Goal: Information Seeking & Learning: Learn about a topic

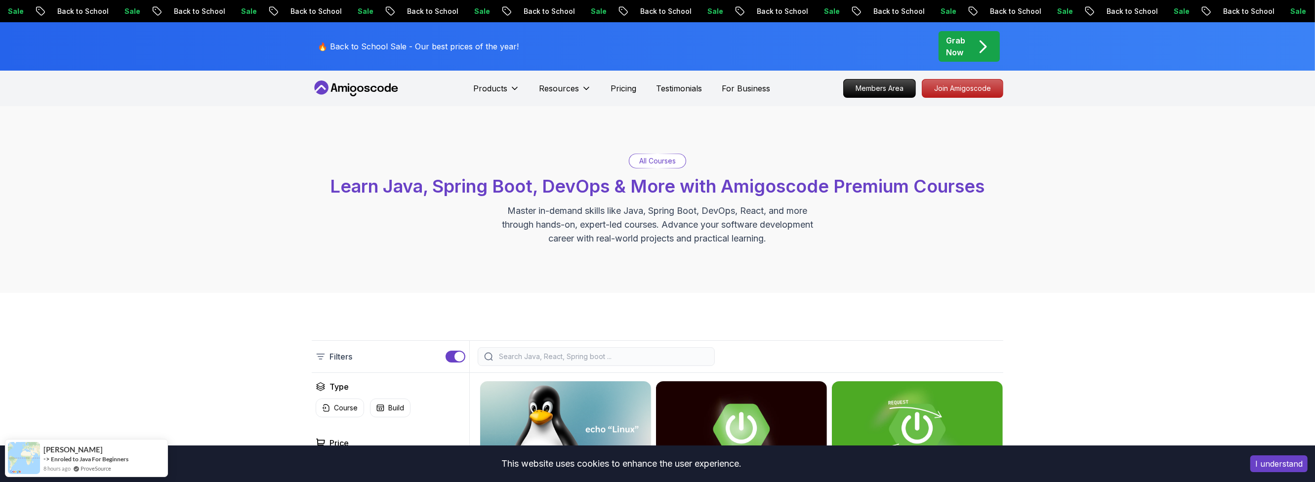
click at [1295, 466] on button "I understand" at bounding box center [1278, 464] width 57 height 17
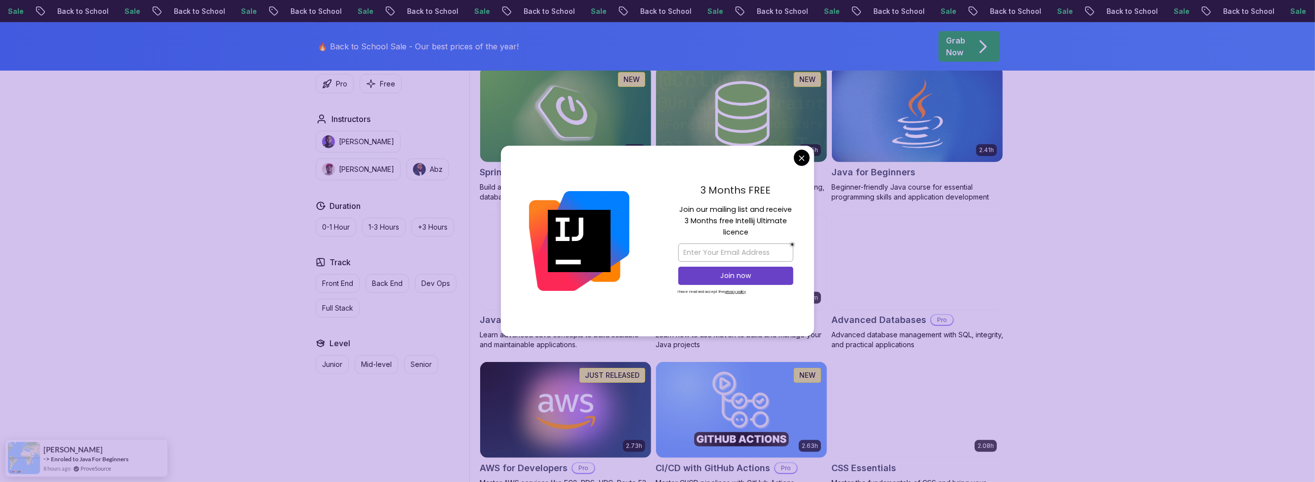
scroll to position [474, 0]
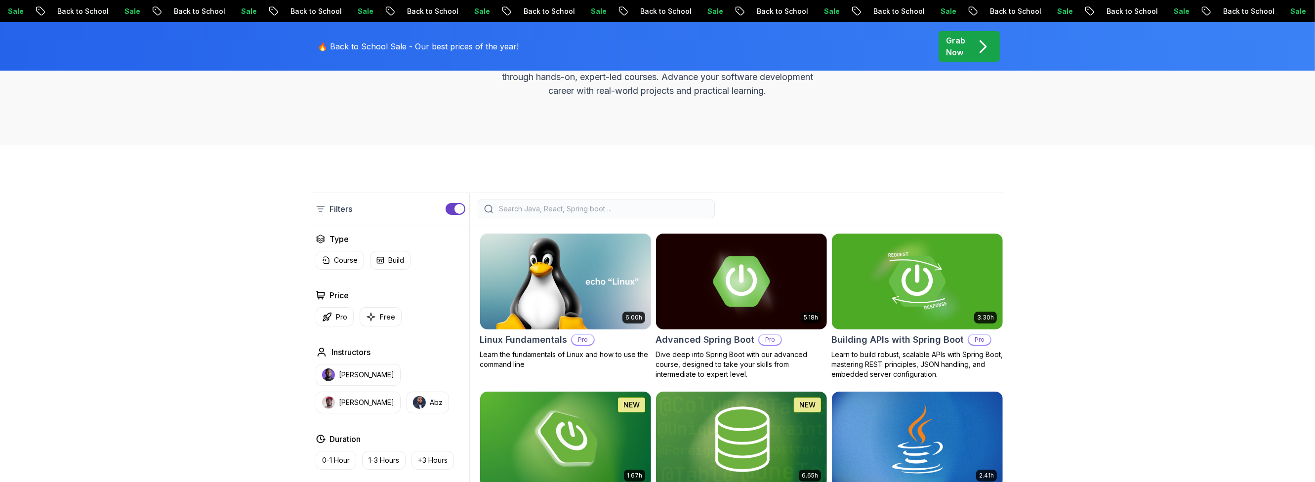
scroll to position [0, 0]
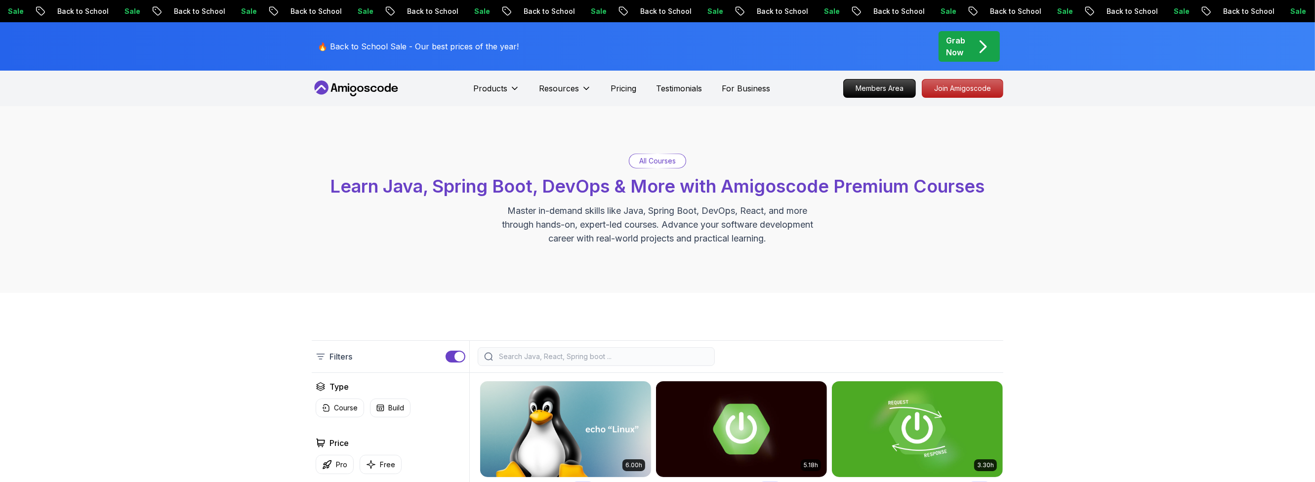
drag, startPoint x: 557, startPoint y: 356, endPoint x: 564, endPoint y: 337, distance: 19.8
click at [557, 356] on input "search" at bounding box center [602, 357] width 211 height 10
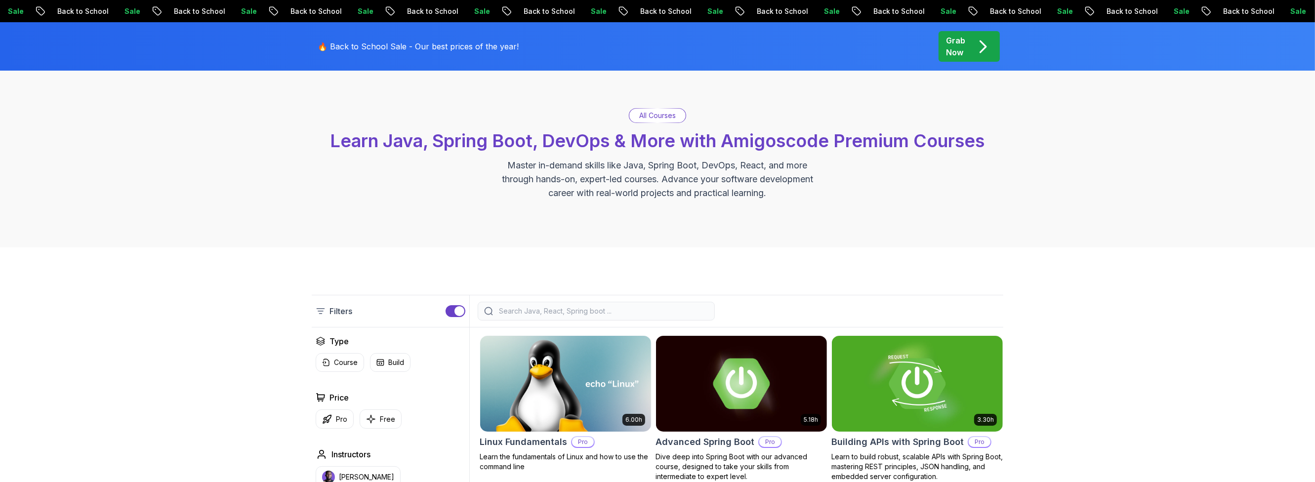
scroll to position [119, 0]
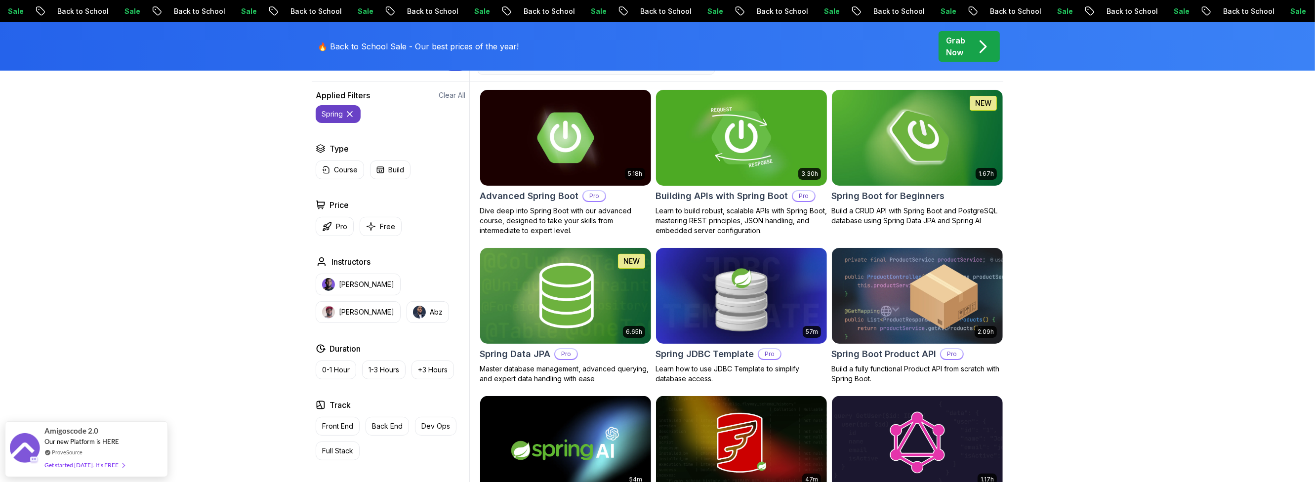
scroll to position [296, 0]
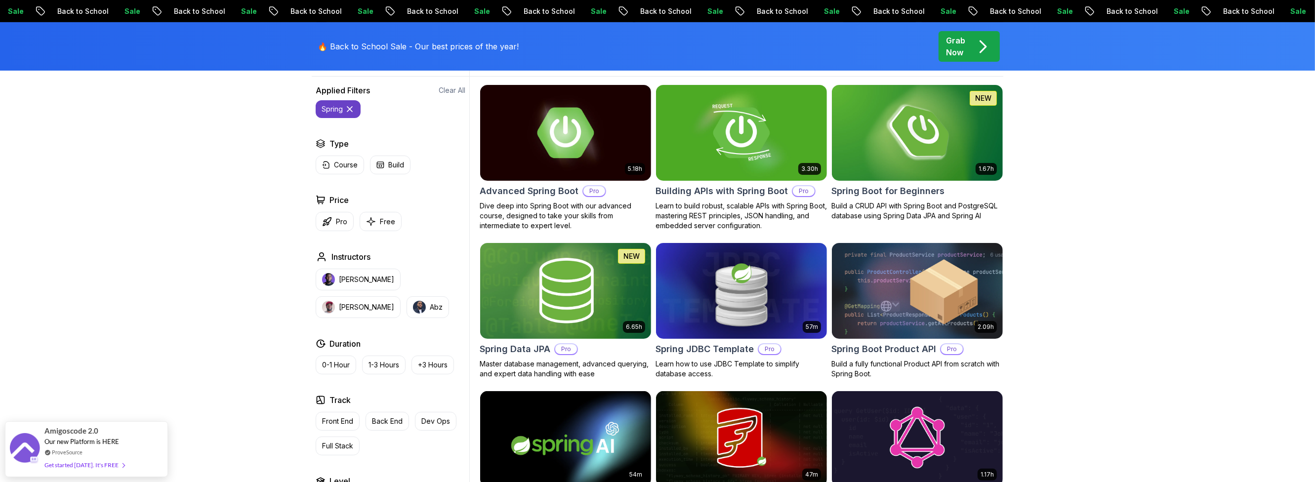
type input "spring"
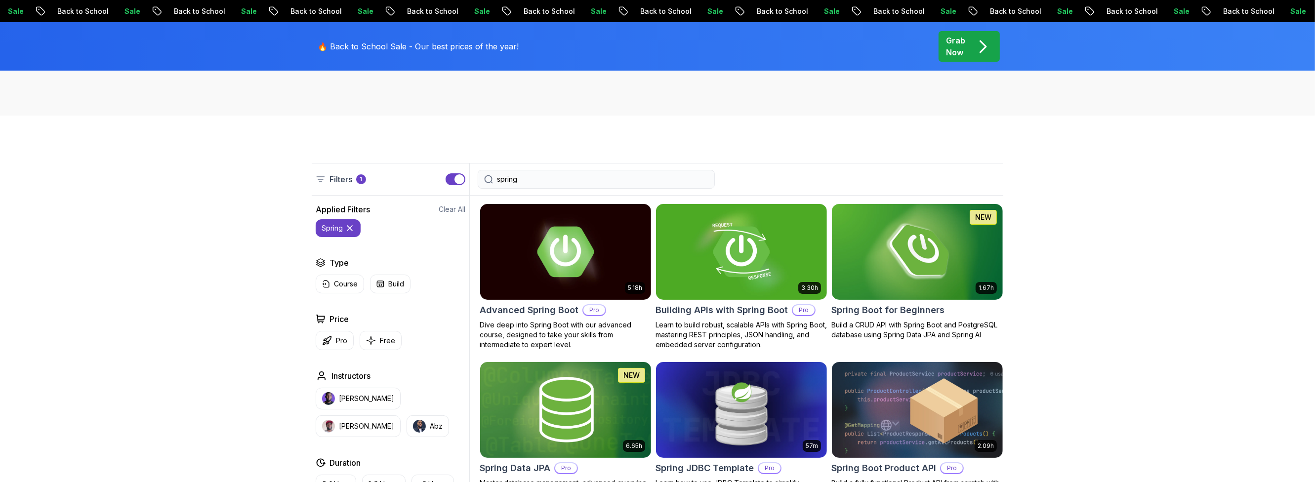
scroll to position [0, 0]
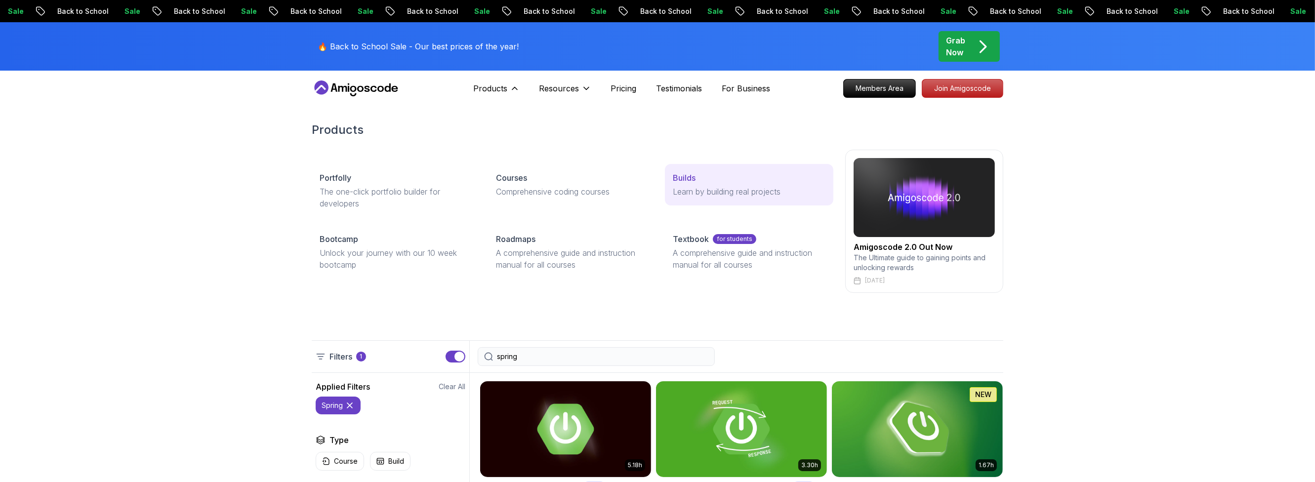
click at [690, 179] on p "Builds" at bounding box center [684, 178] width 23 height 12
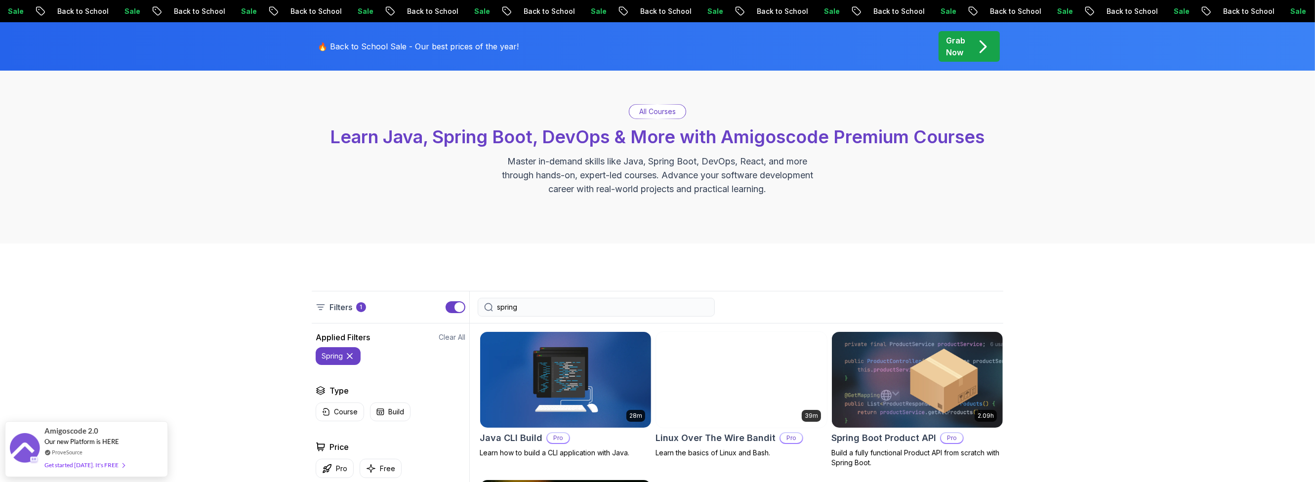
scroll to position [177, 0]
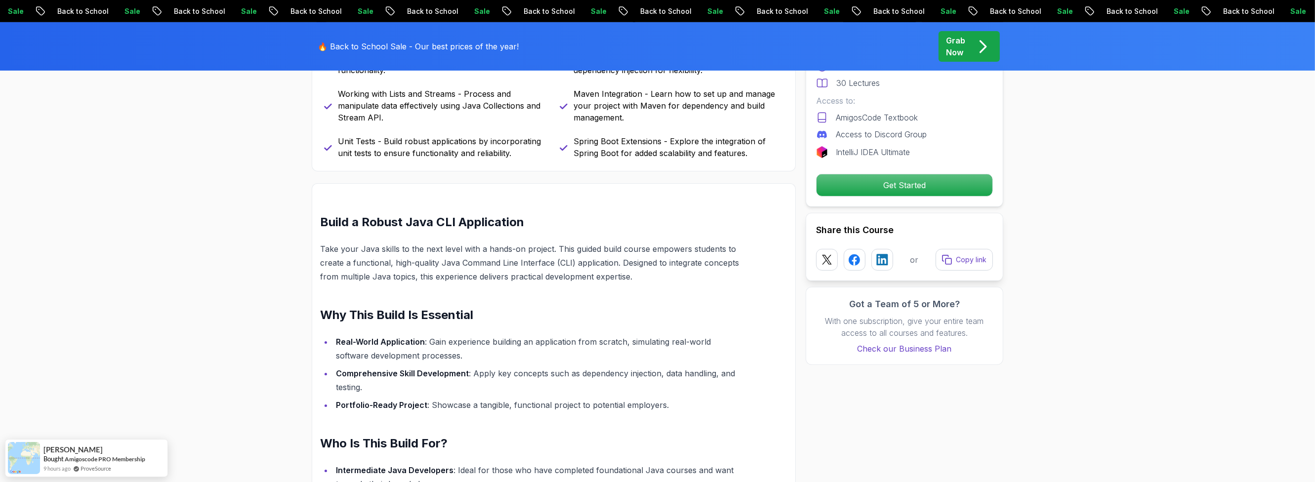
scroll to position [534, 0]
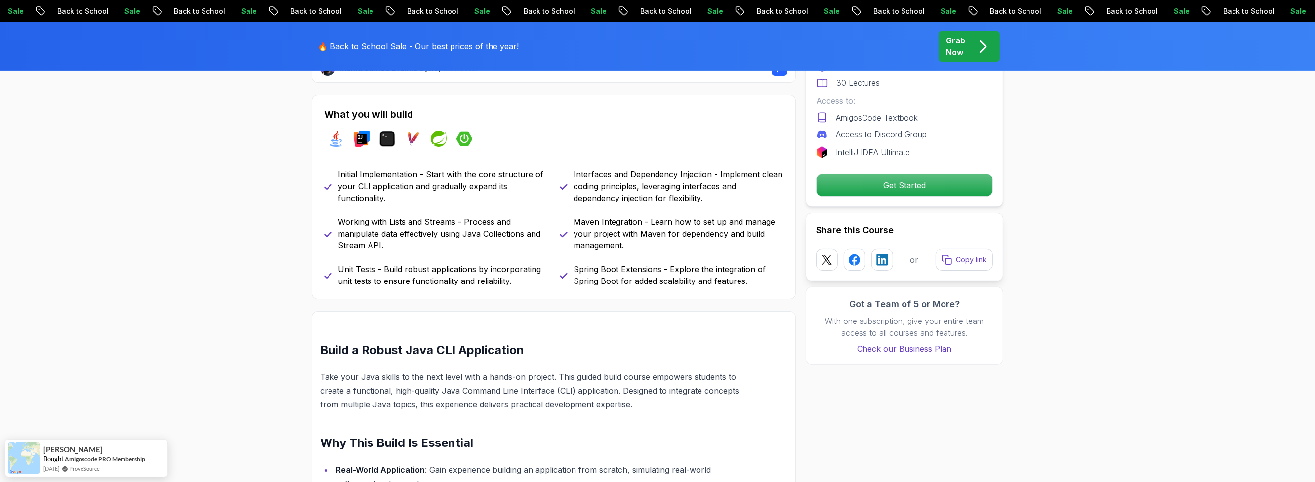
scroll to position [415, 0]
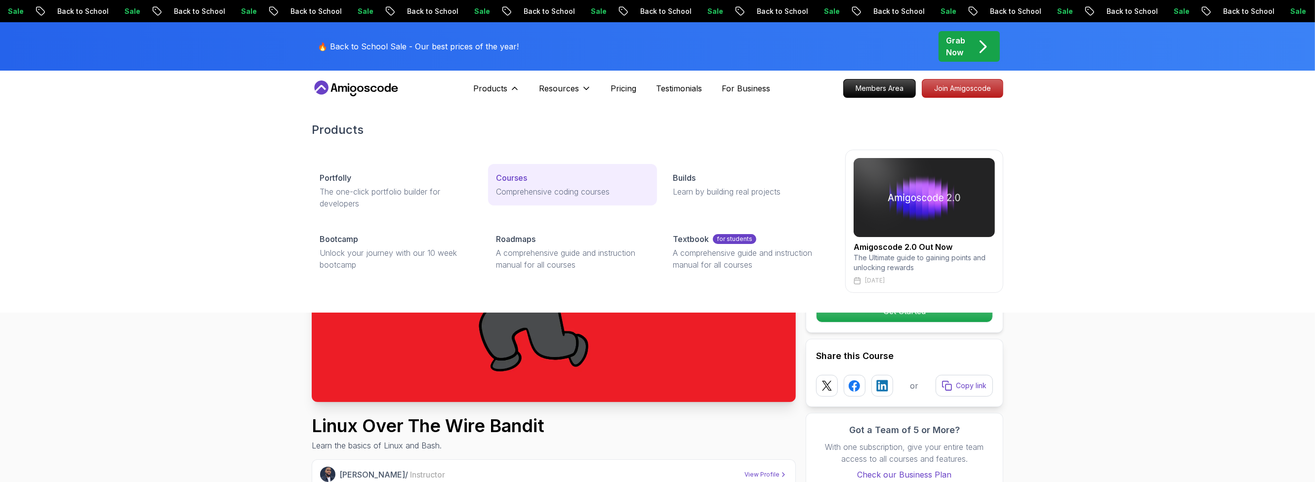
drag, startPoint x: 580, startPoint y: 187, endPoint x: 548, endPoint y: 171, distance: 35.6
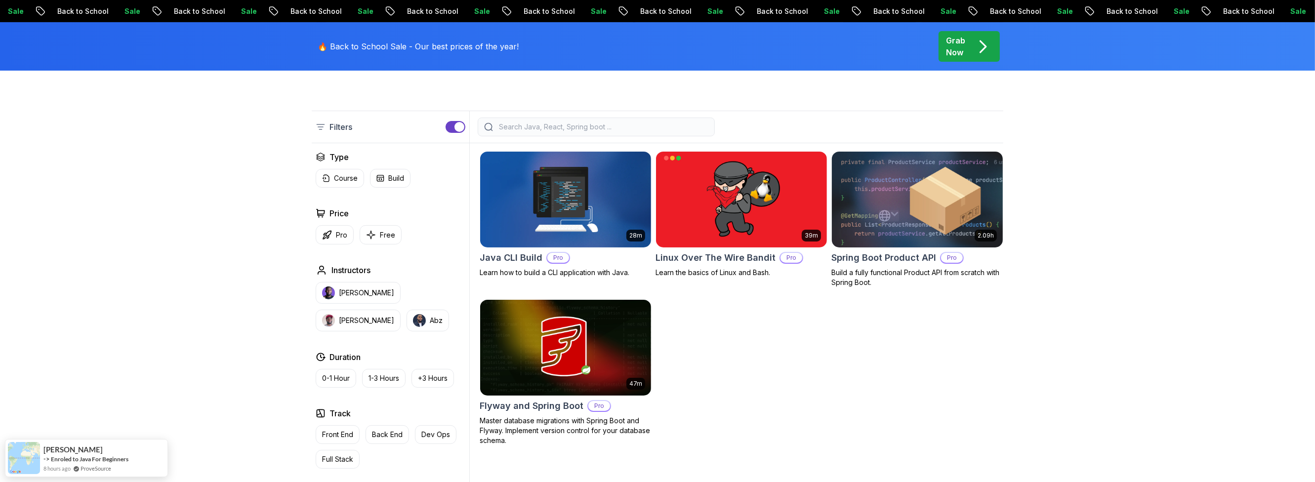
scroll to position [237, 0]
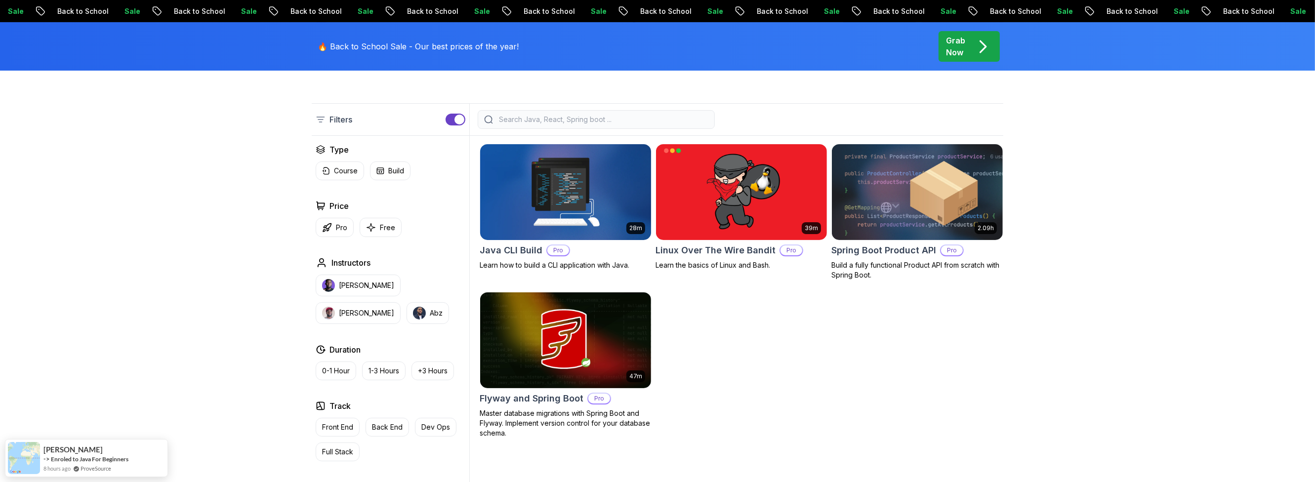
click at [573, 207] on img at bounding box center [565, 192] width 179 height 100
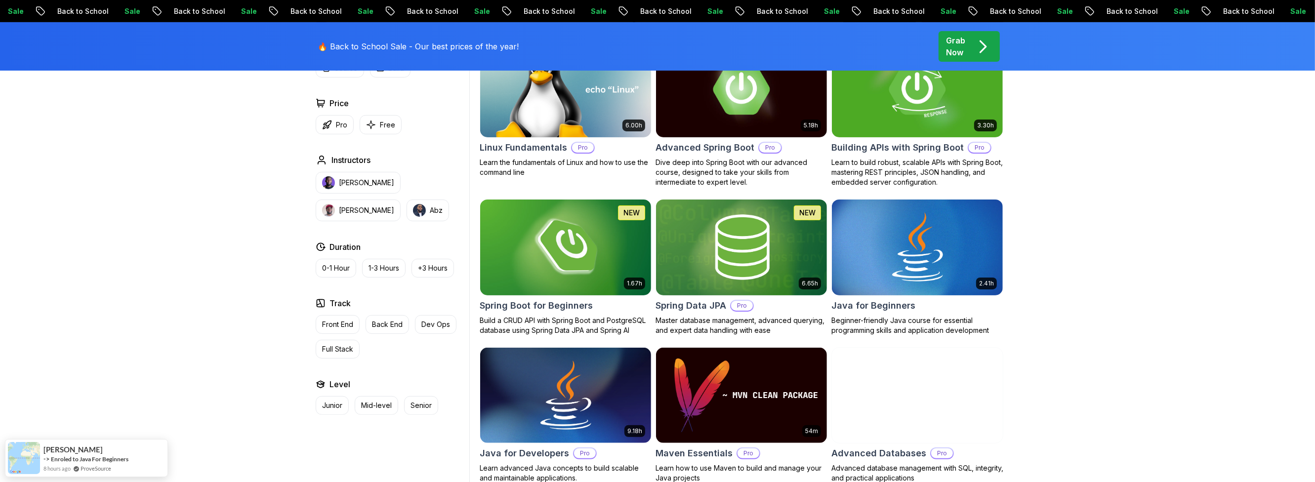
scroll to position [119, 0]
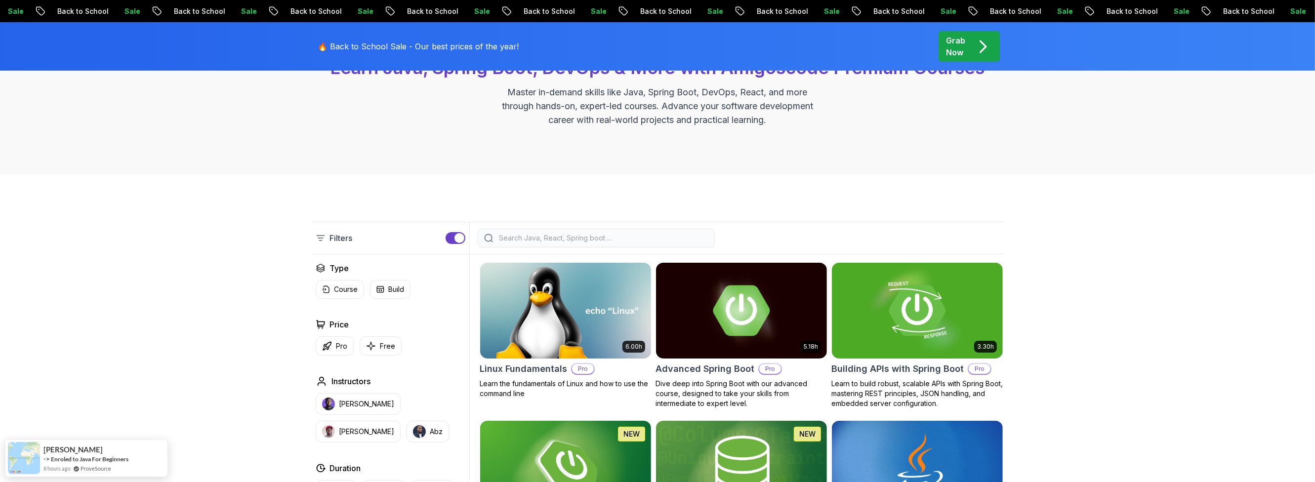
click at [450, 237] on button "button" at bounding box center [456, 238] width 20 height 12
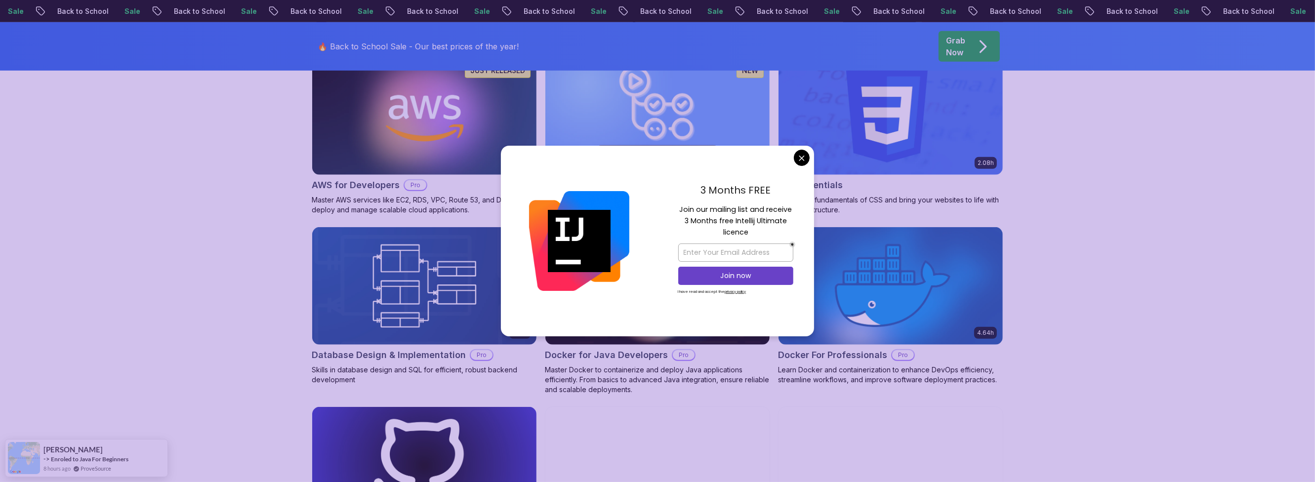
scroll to position [889, 0]
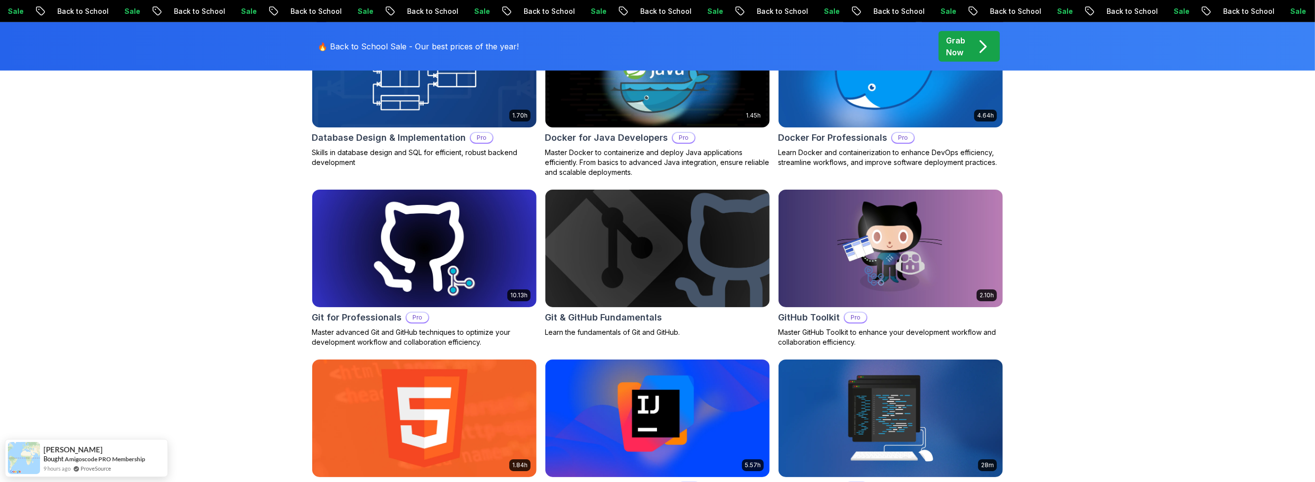
scroll to position [1126, 0]
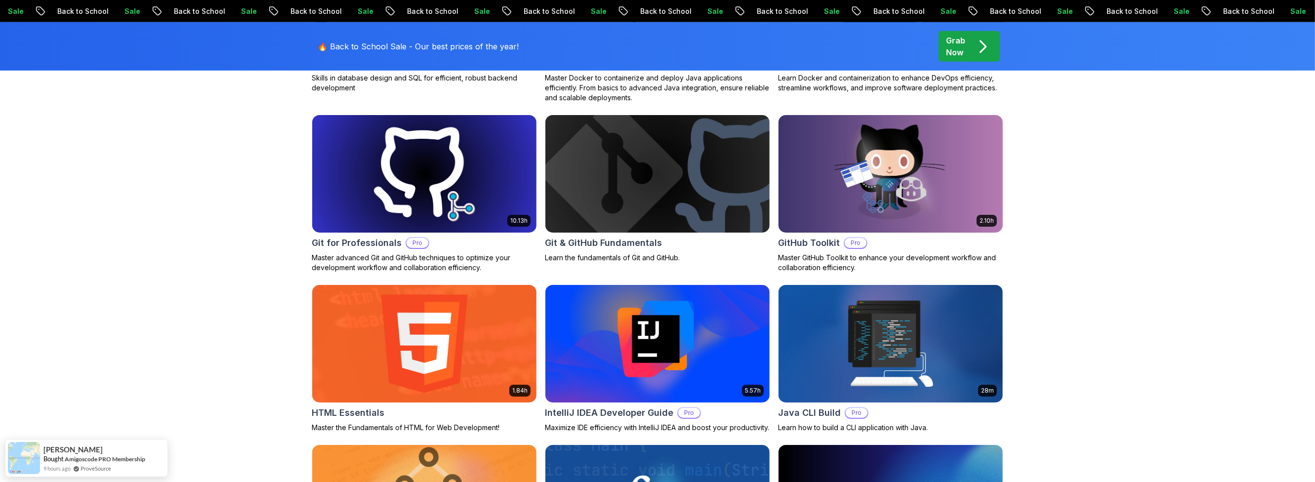
drag, startPoint x: 850, startPoint y: 206, endPoint x: 811, endPoint y: 208, distance: 38.6
drag, startPoint x: 635, startPoint y: 211, endPoint x: 622, endPoint y: 208, distance: 14.1
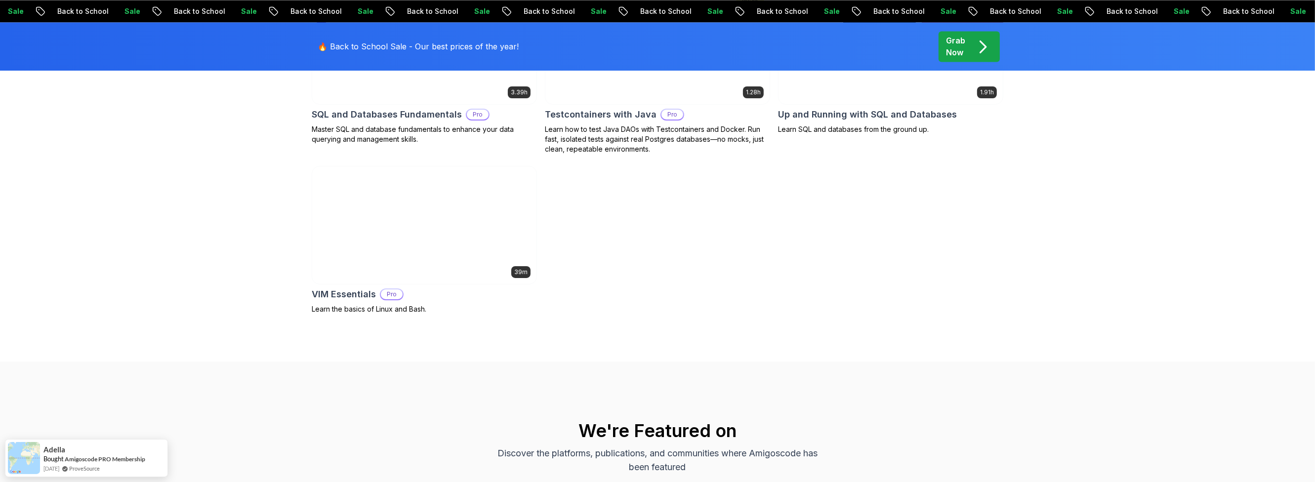
scroll to position [2964, 0]
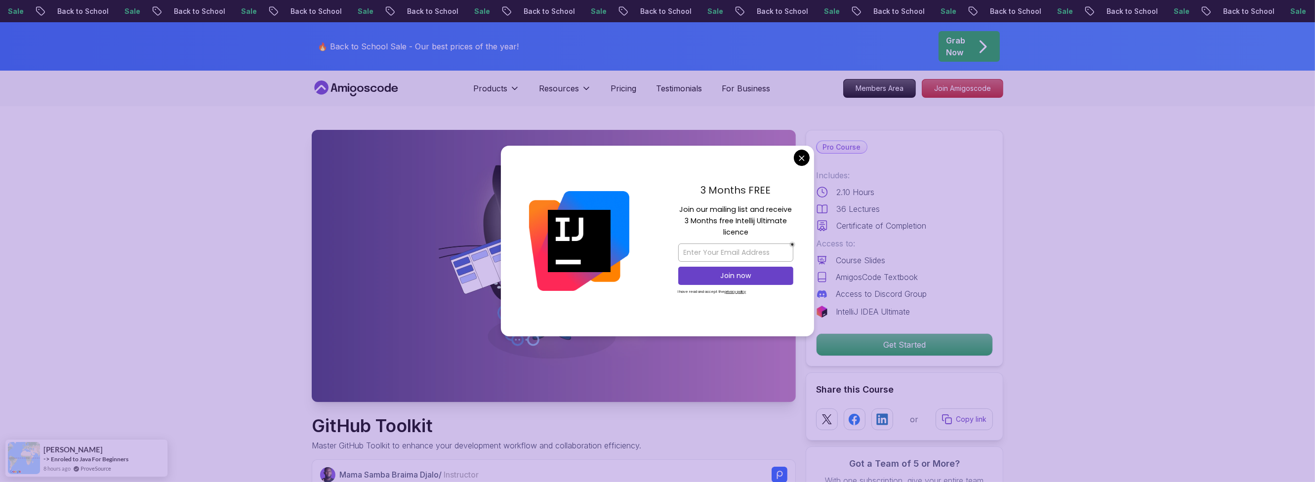
scroll to position [177, 0]
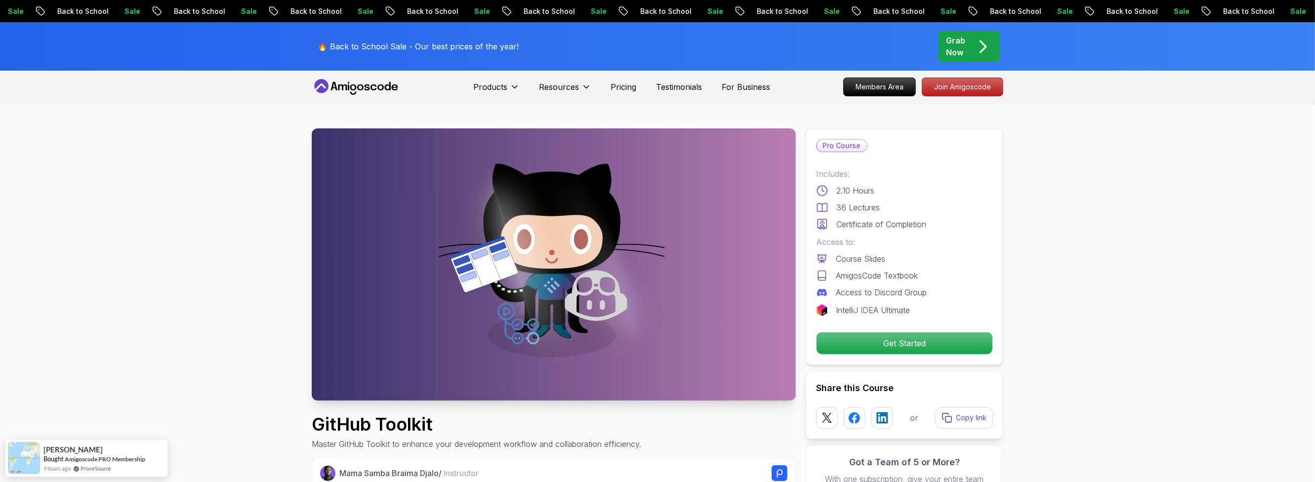
scroll to position [0, 0]
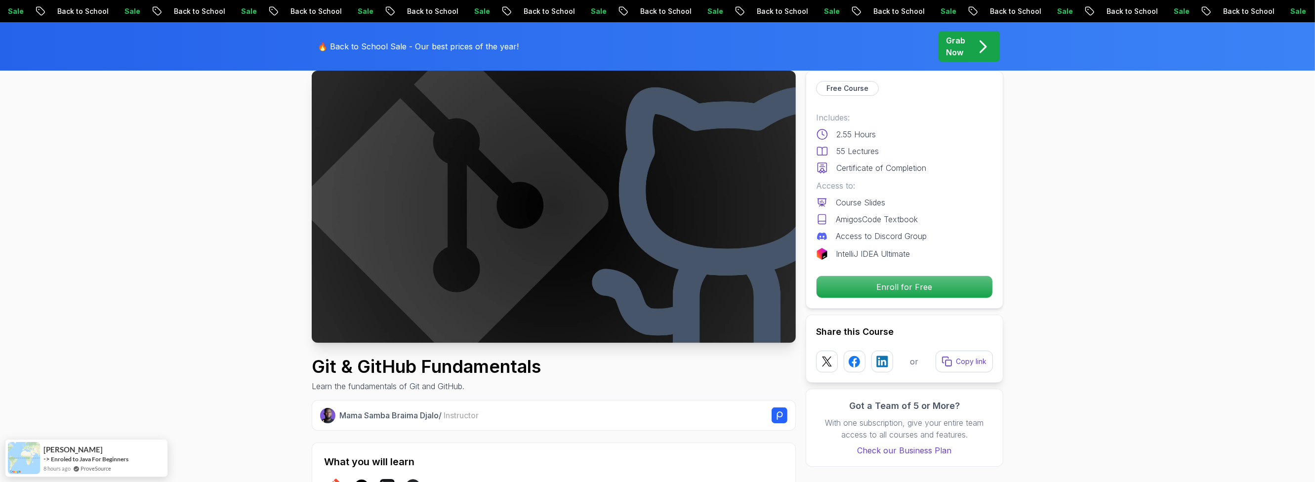
scroll to position [0, 0]
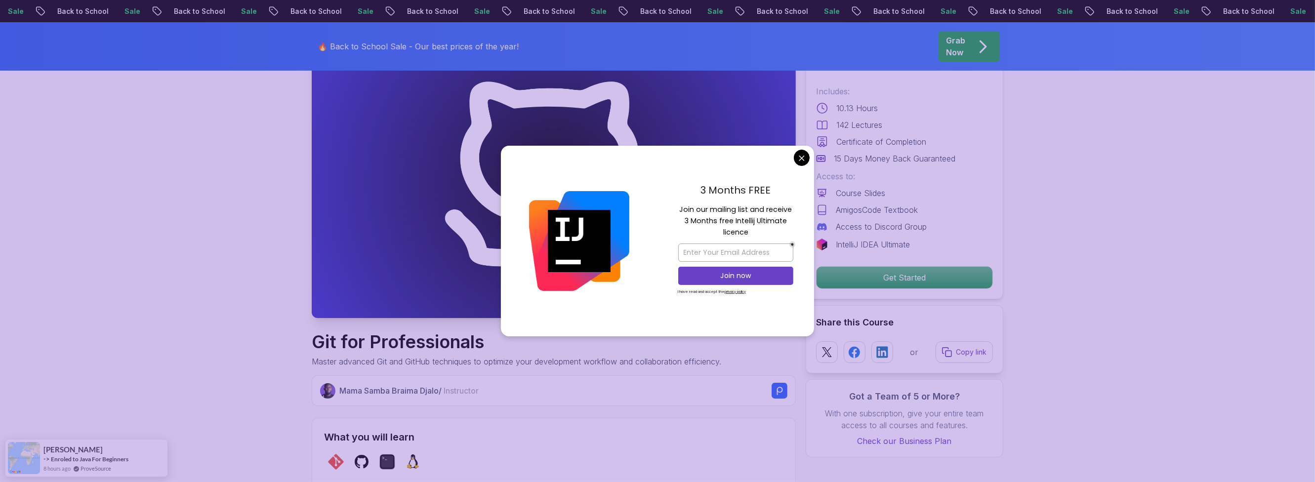
scroll to position [177, 0]
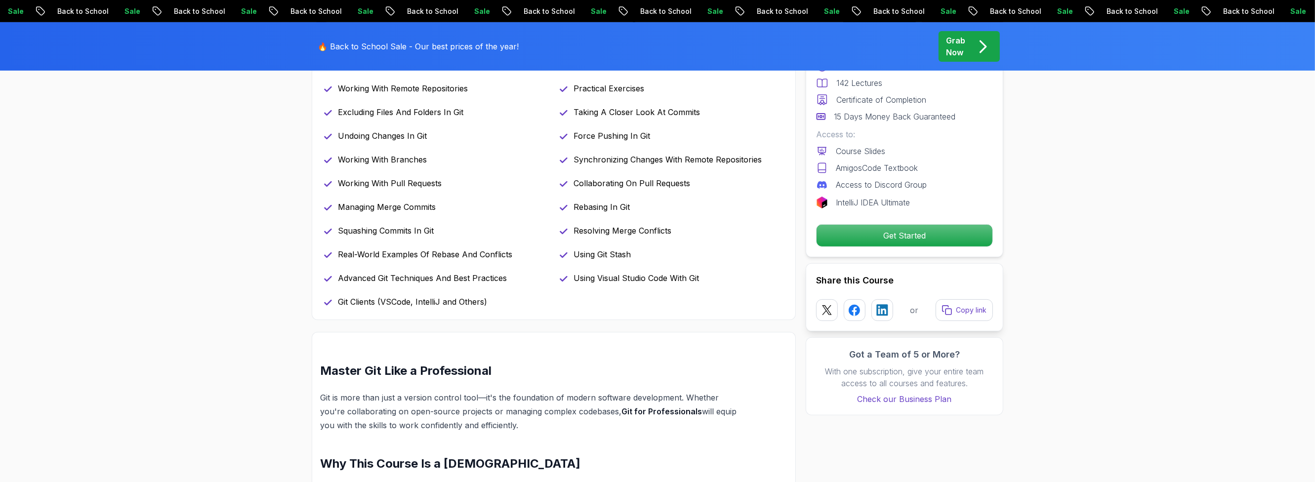
scroll to position [652, 0]
